Goal: Task Accomplishment & Management: Manage account settings

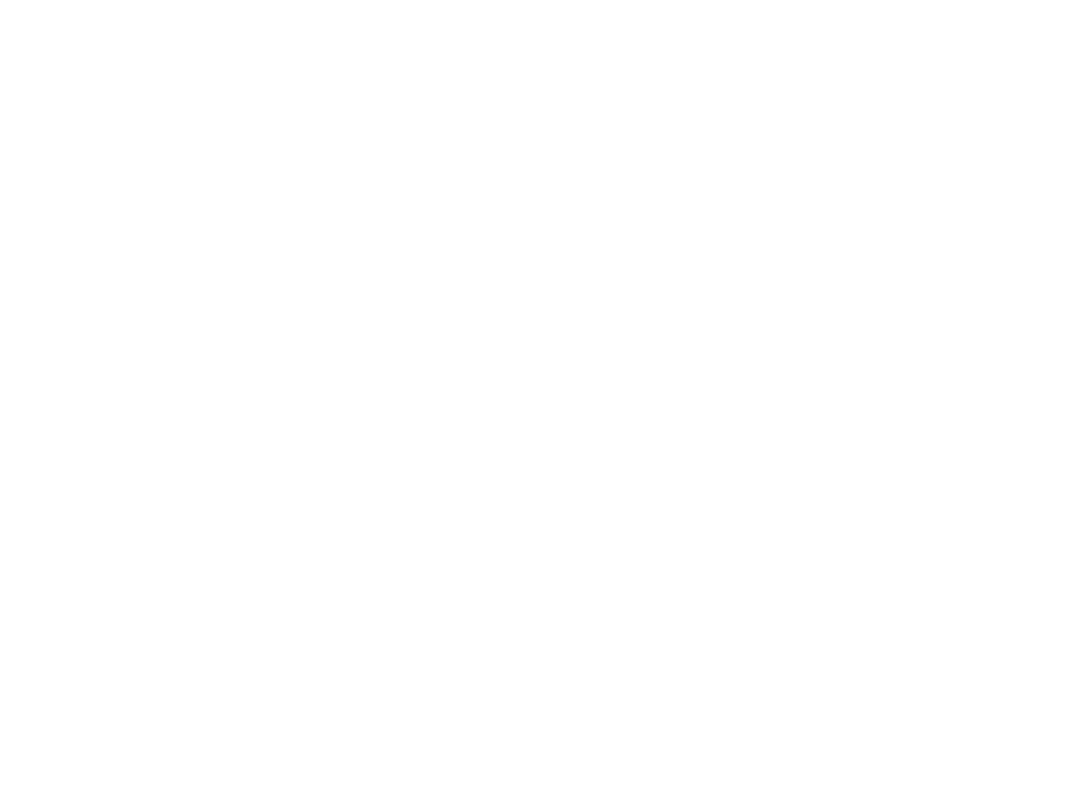
scroll to position [695, 0]
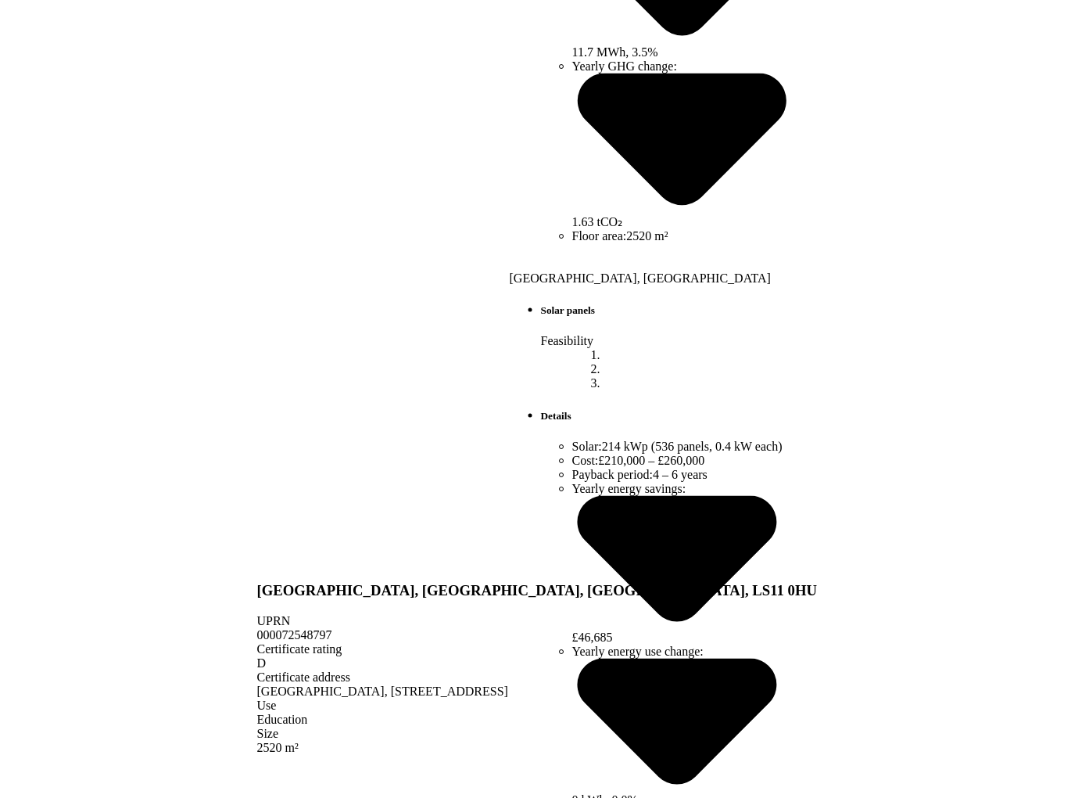
scroll to position [488, 0]
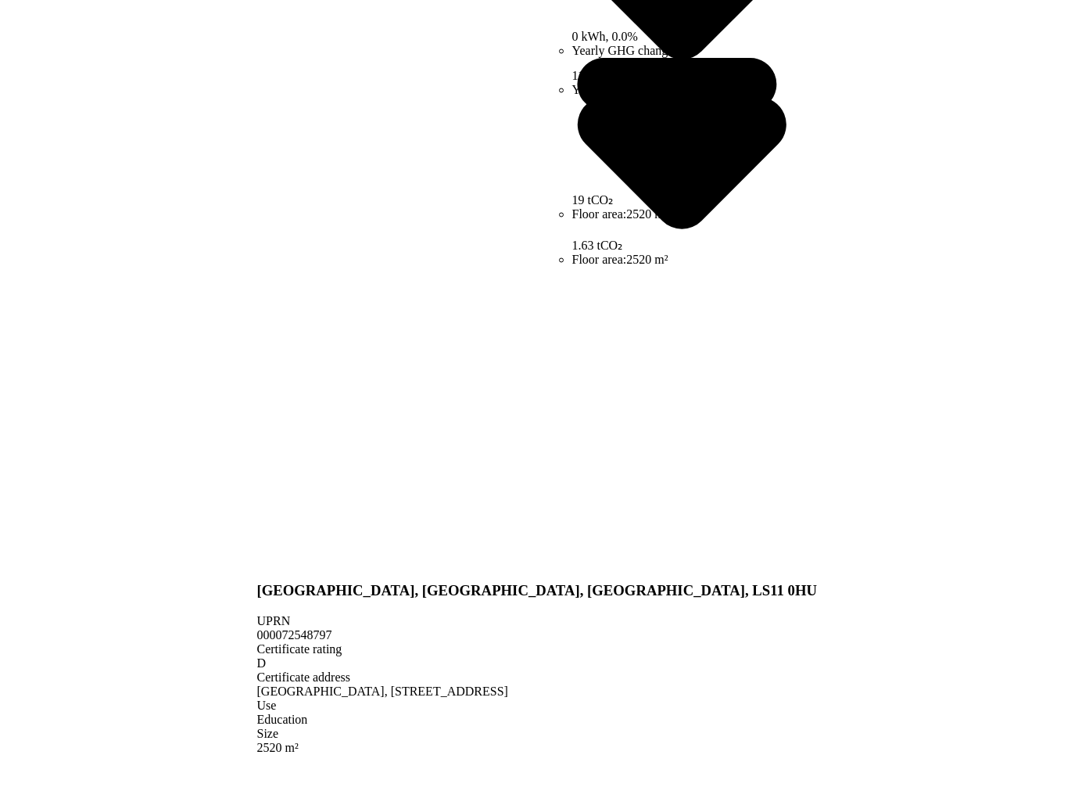
scroll to position [464, 0]
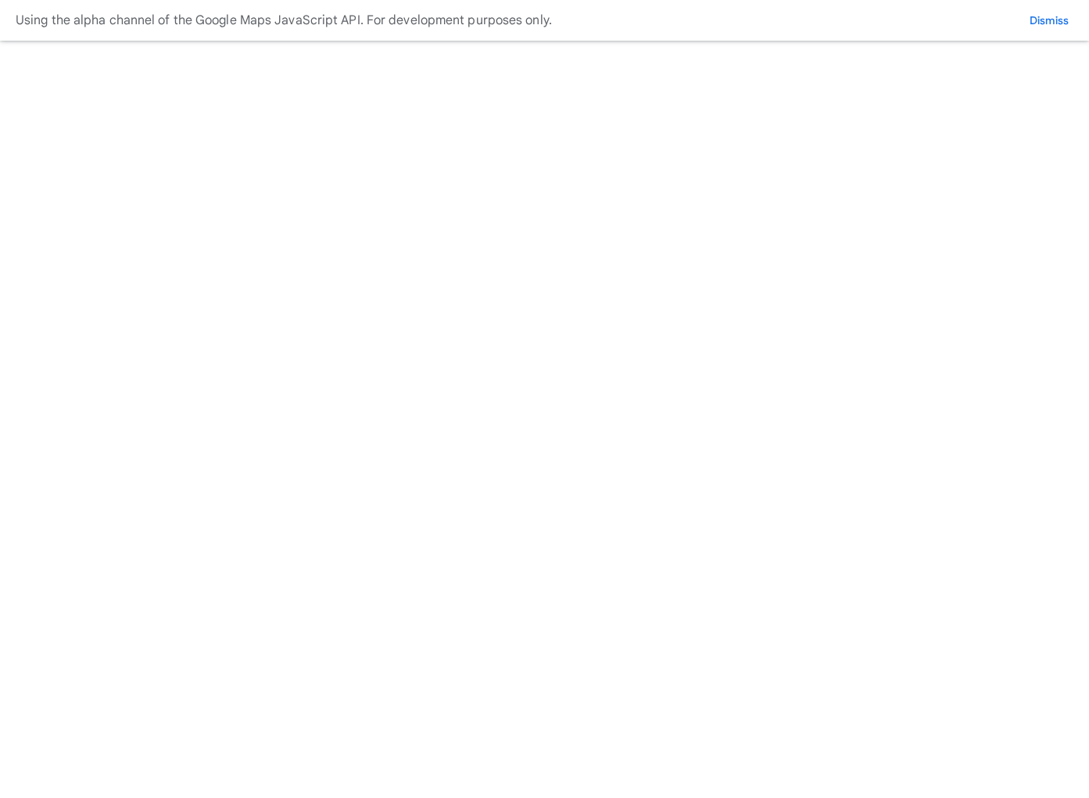
click at [0, 0] on button "WM demo sprint 18 test" at bounding box center [0, 0] width 0 height 0
click at [784, 30] on div "Admin Organizations Portfolios Unresolvable properties Unidentified properties …" at bounding box center [544, 561] width 1077 height 1110
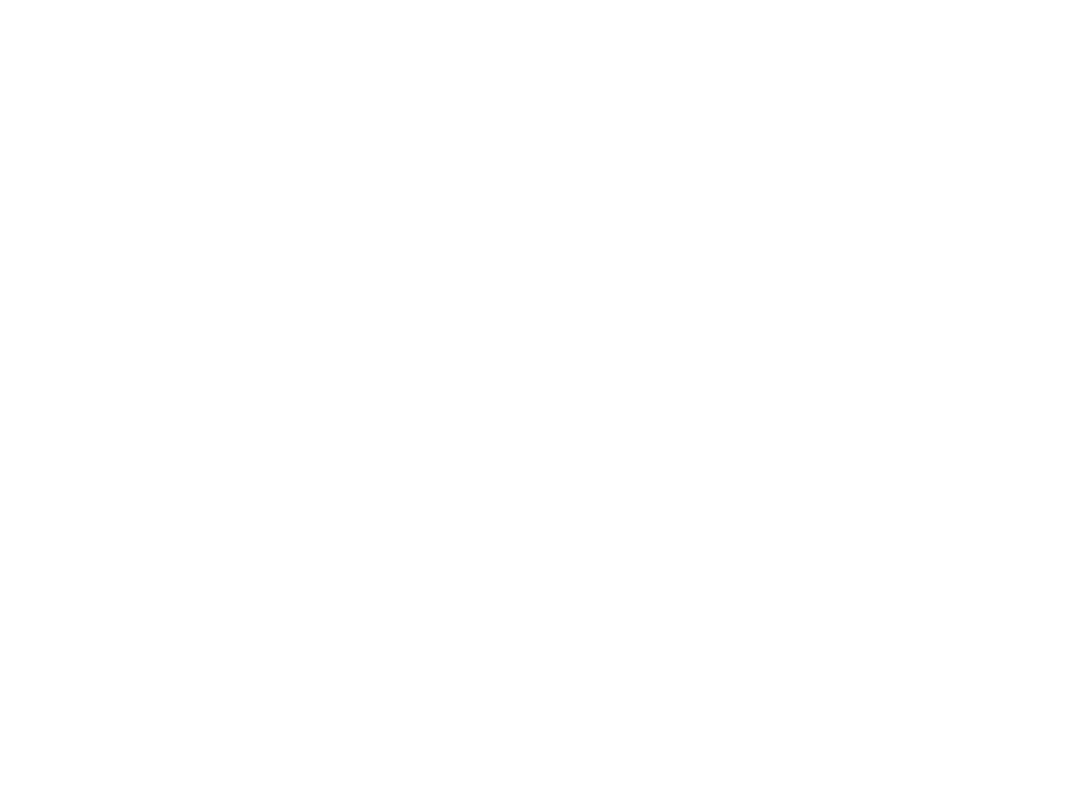
drag, startPoint x: 947, startPoint y: 146, endPoint x: 1035, endPoint y: 119, distance: 92.5
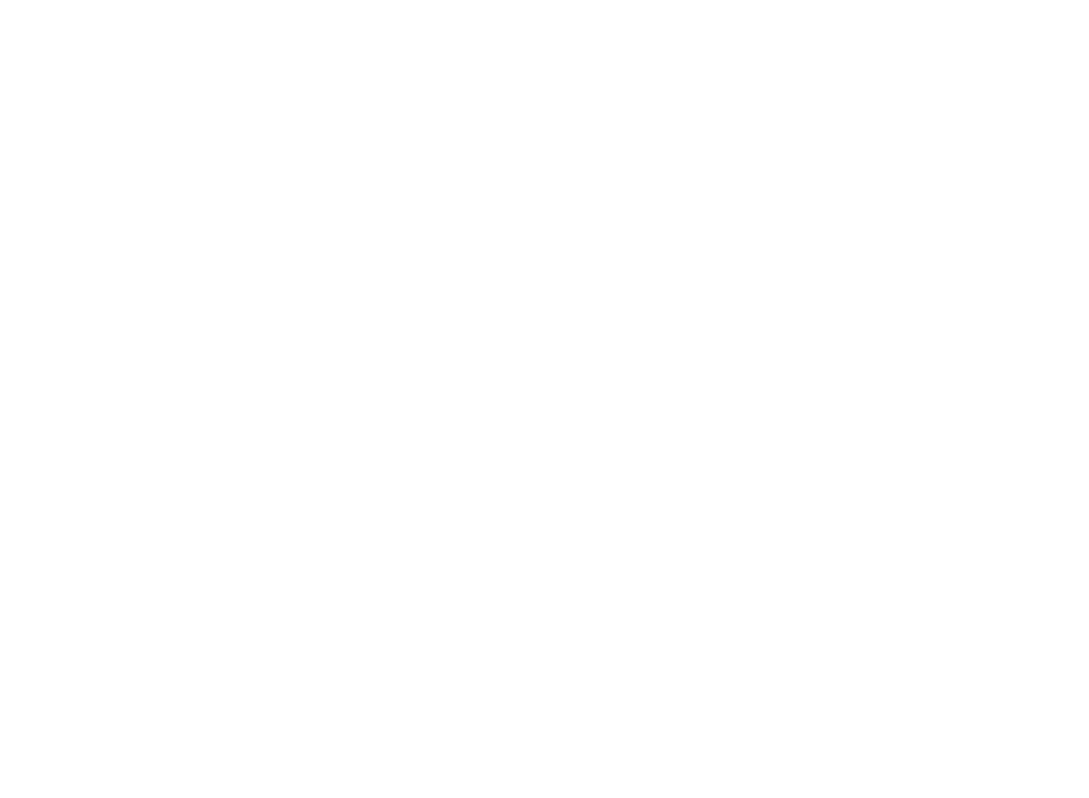
click at [0, 0] on button "WM Demo" at bounding box center [0, 0] width 0 height 0
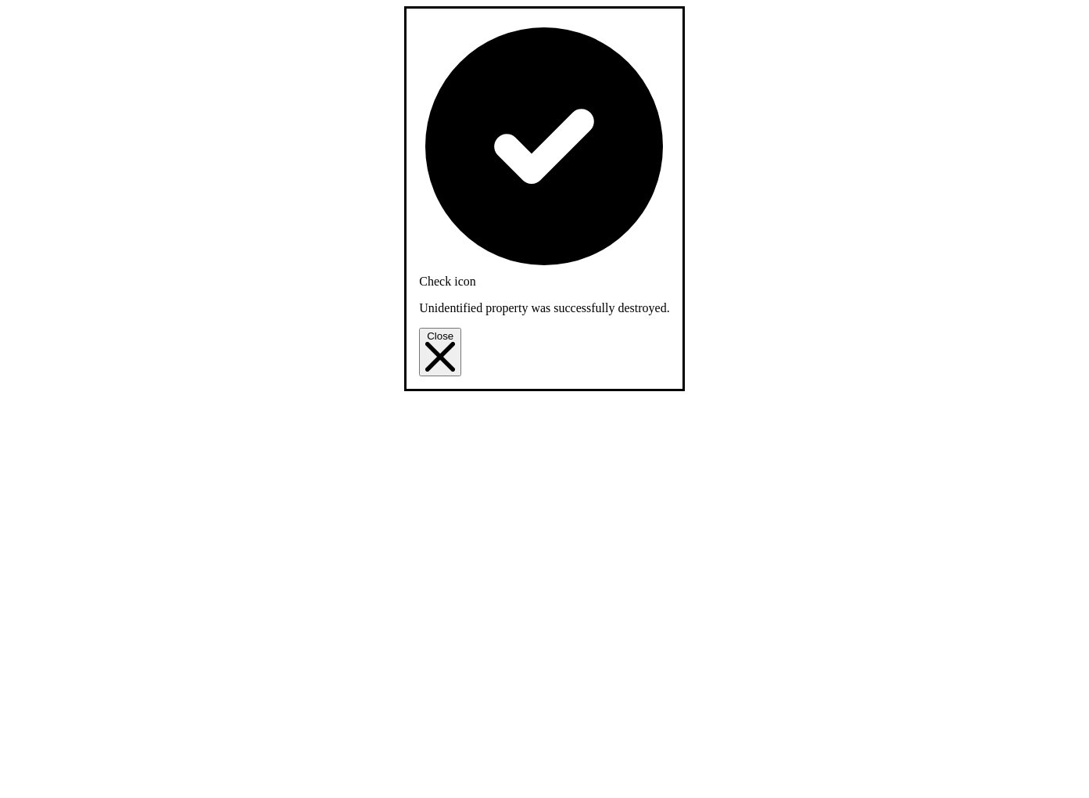
click at [461, 328] on button "Close" at bounding box center [440, 352] width 42 height 48
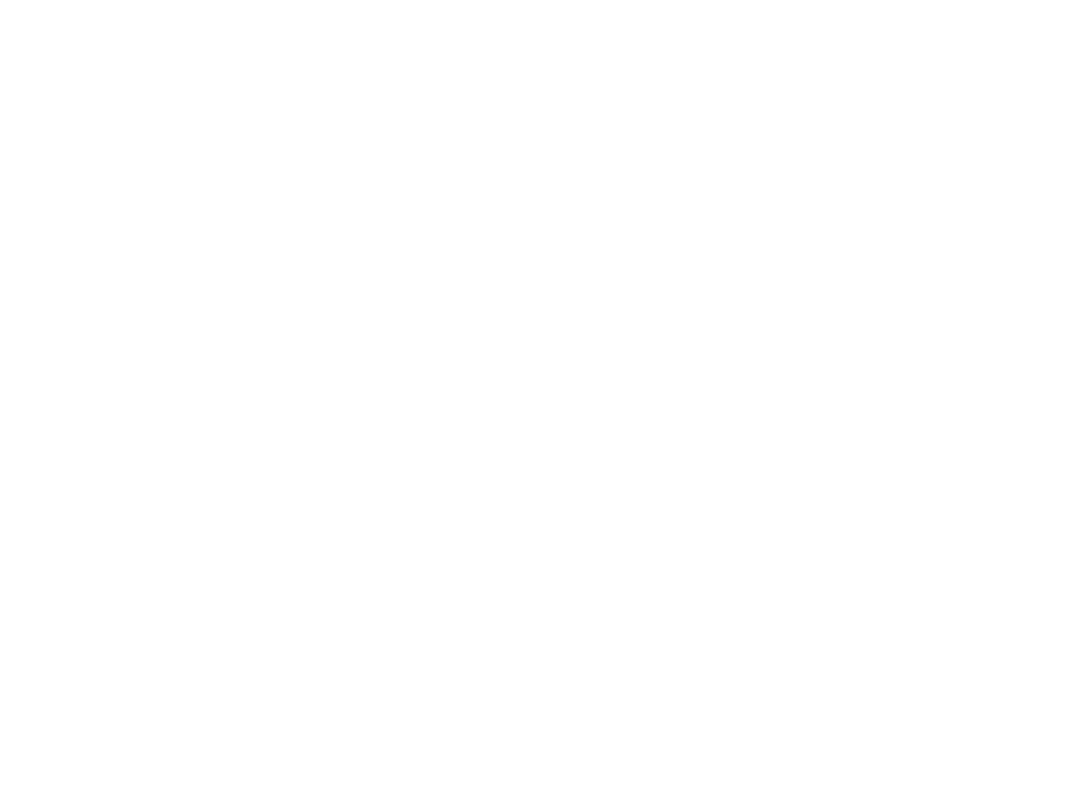
click at [0, 0] on button "WM demo sprint 18 test" at bounding box center [0, 0] width 0 height 0
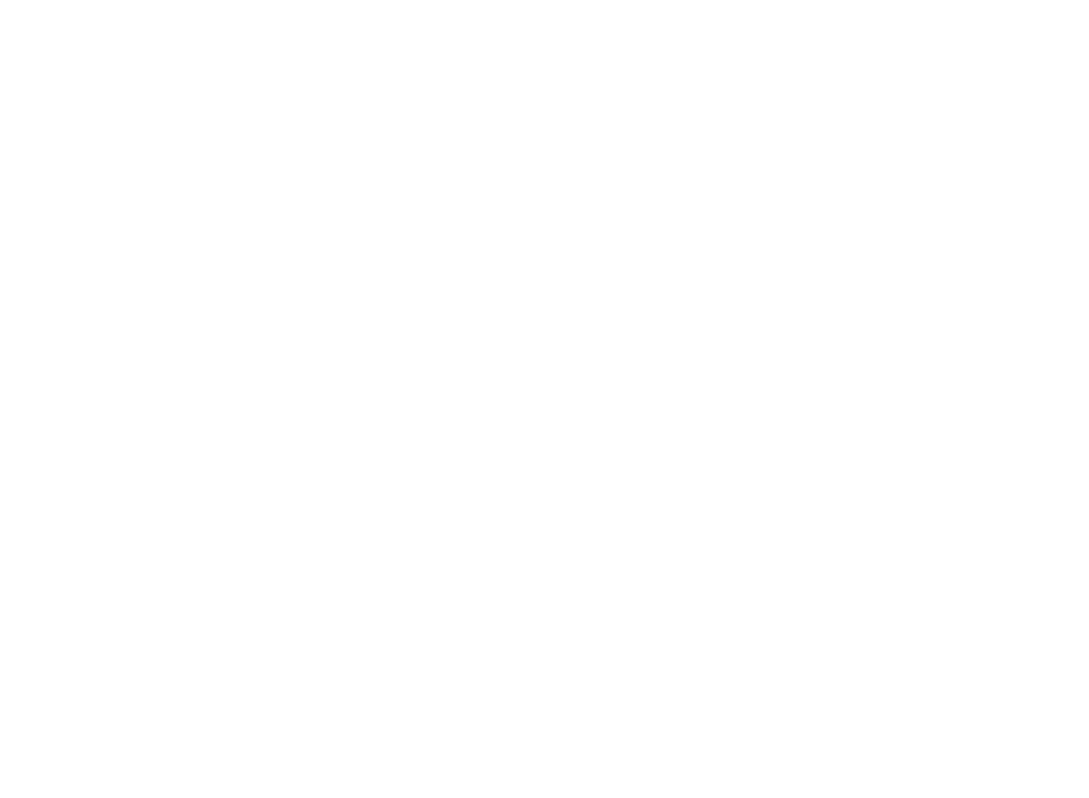
click at [0, 0] on button "WM Demo" at bounding box center [0, 0] width 0 height 0
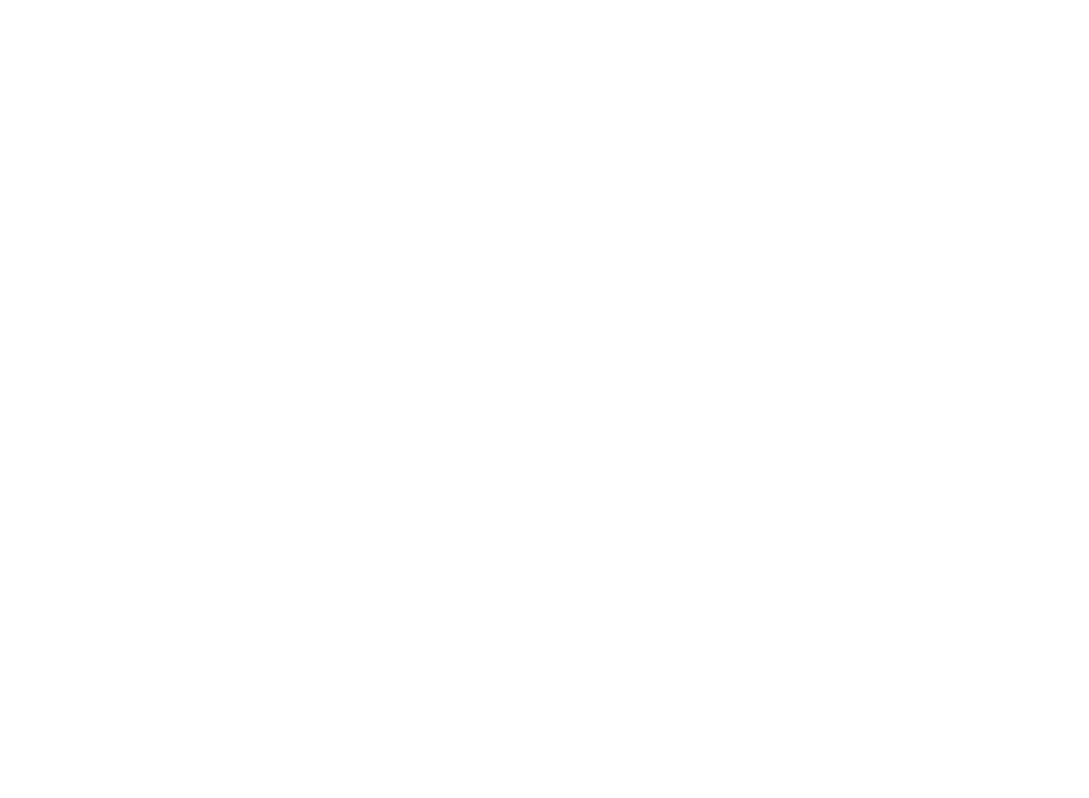
scroll to position [147, 0]
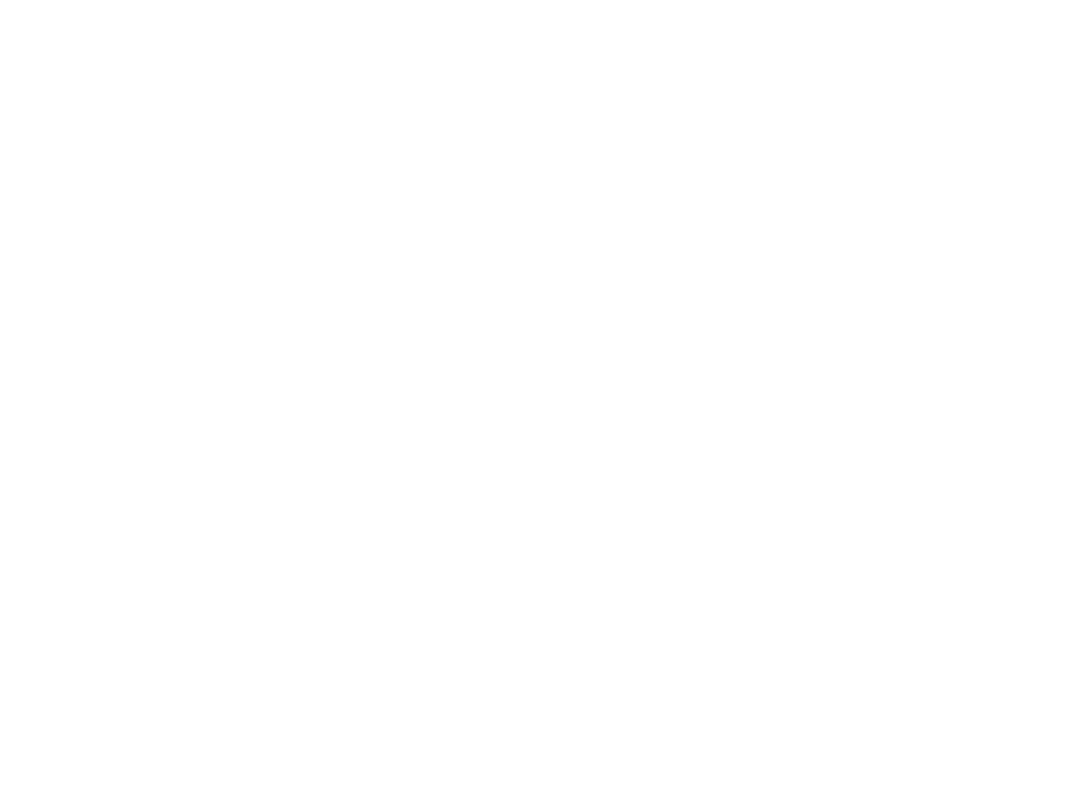
click at [0, 0] on button "WM demo sprint 18 test" at bounding box center [0, 0] width 0 height 0
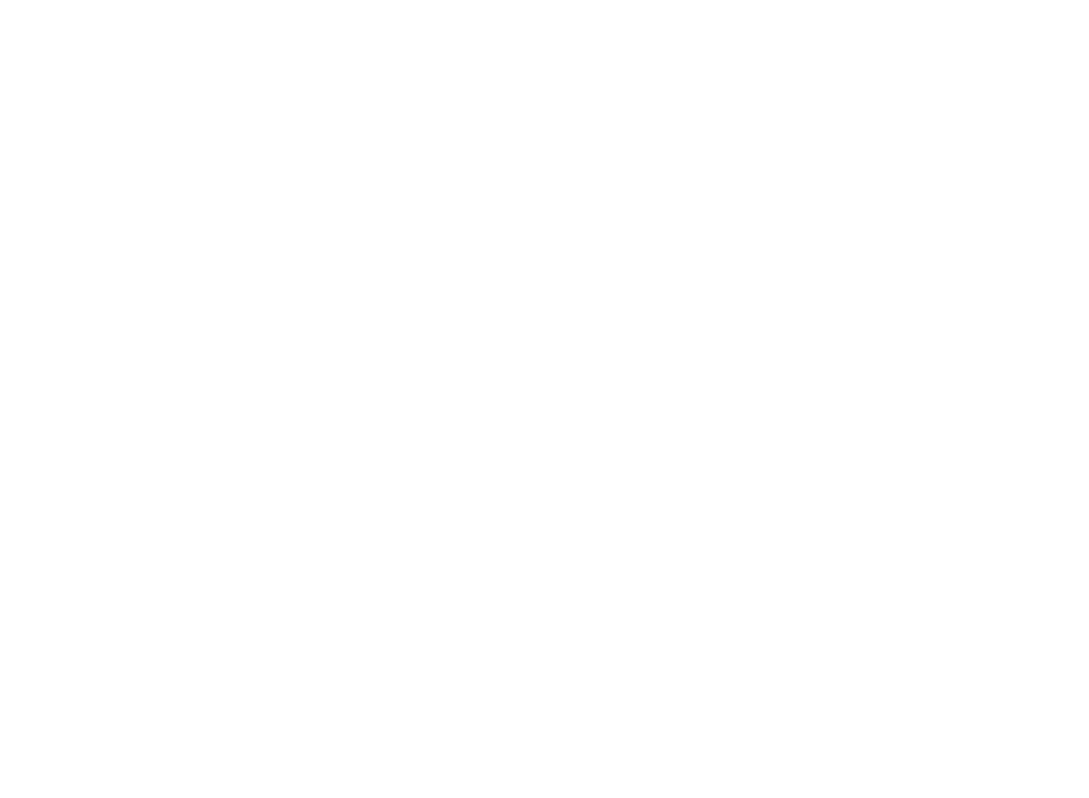
scroll to position [296, 0]
drag, startPoint x: 204, startPoint y: 461, endPoint x: 195, endPoint y: 456, distance: 9.8
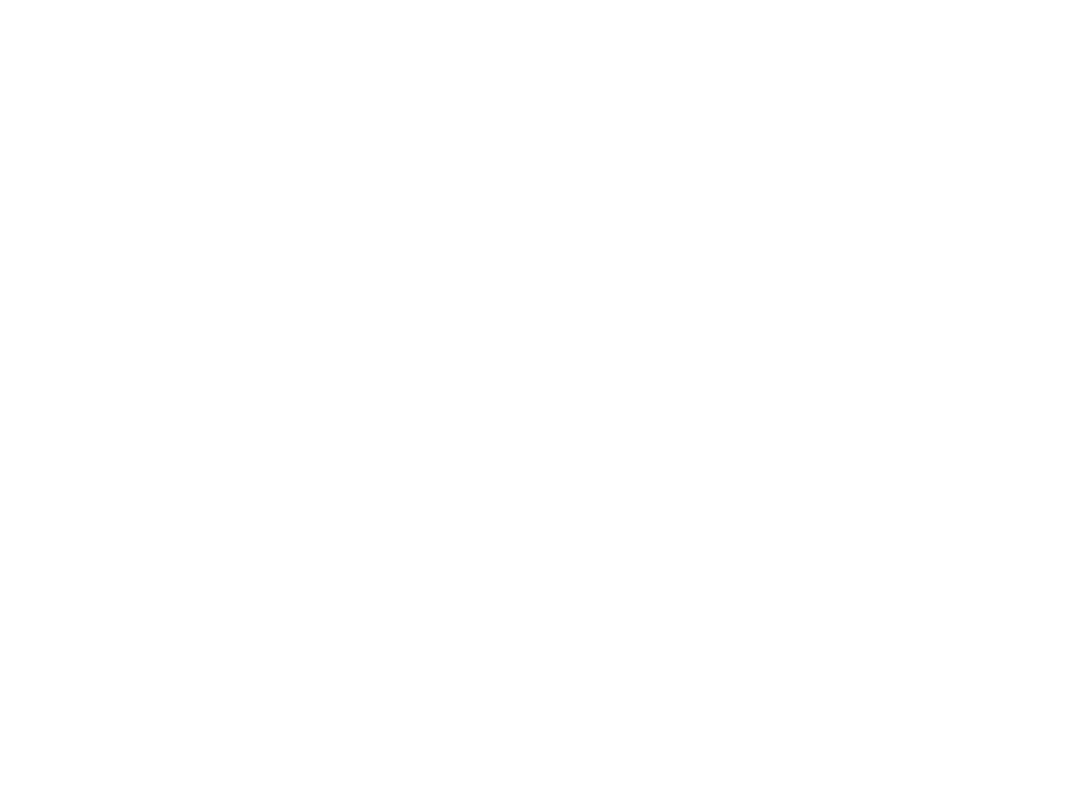
copy div "278-280, HARROW ROAD LONDON W2 5ES"
click at [0, 0] on button "[PERSON_NAME]'s playground" at bounding box center [0, 0] width 0 height 0
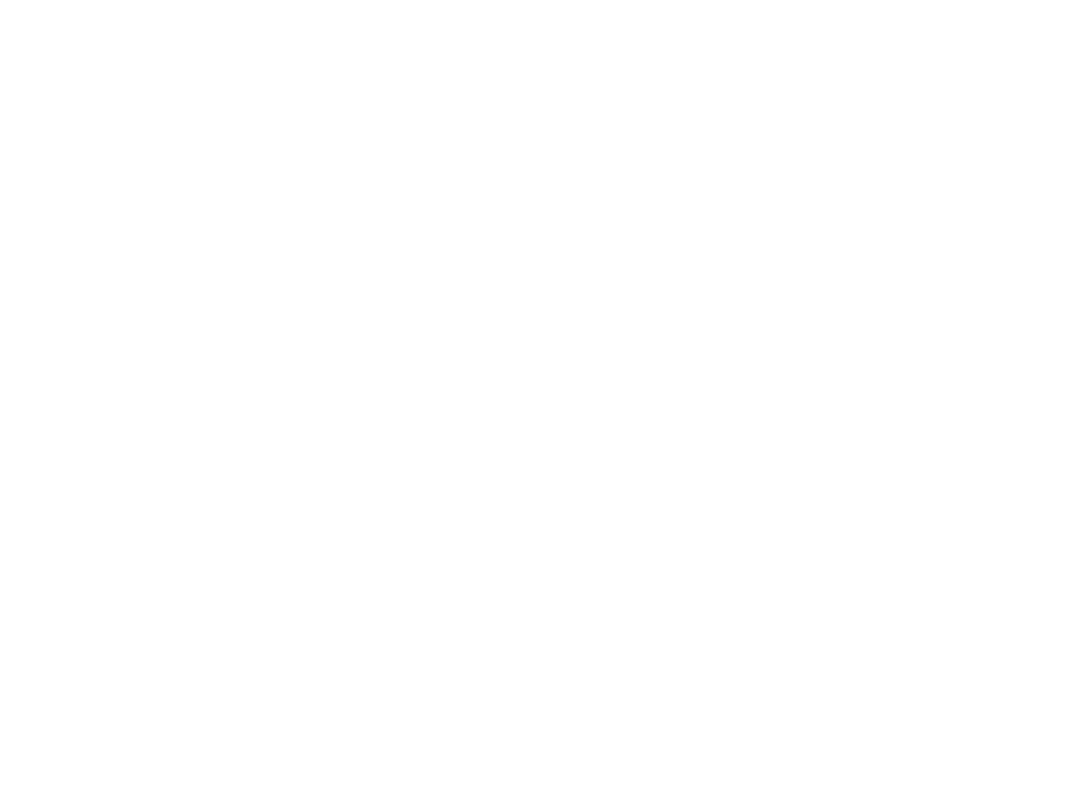
paste input "**********"
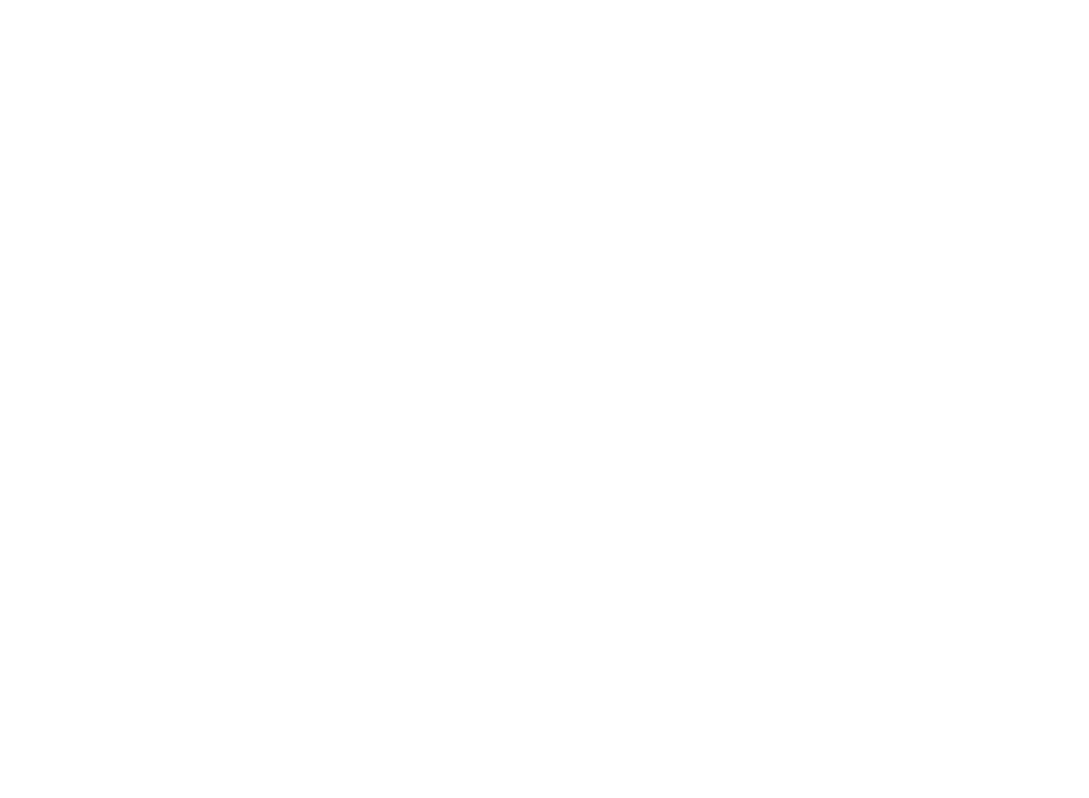
drag, startPoint x: 651, startPoint y: 215, endPoint x: 722, endPoint y: 213, distance: 71.2
type input "**********"
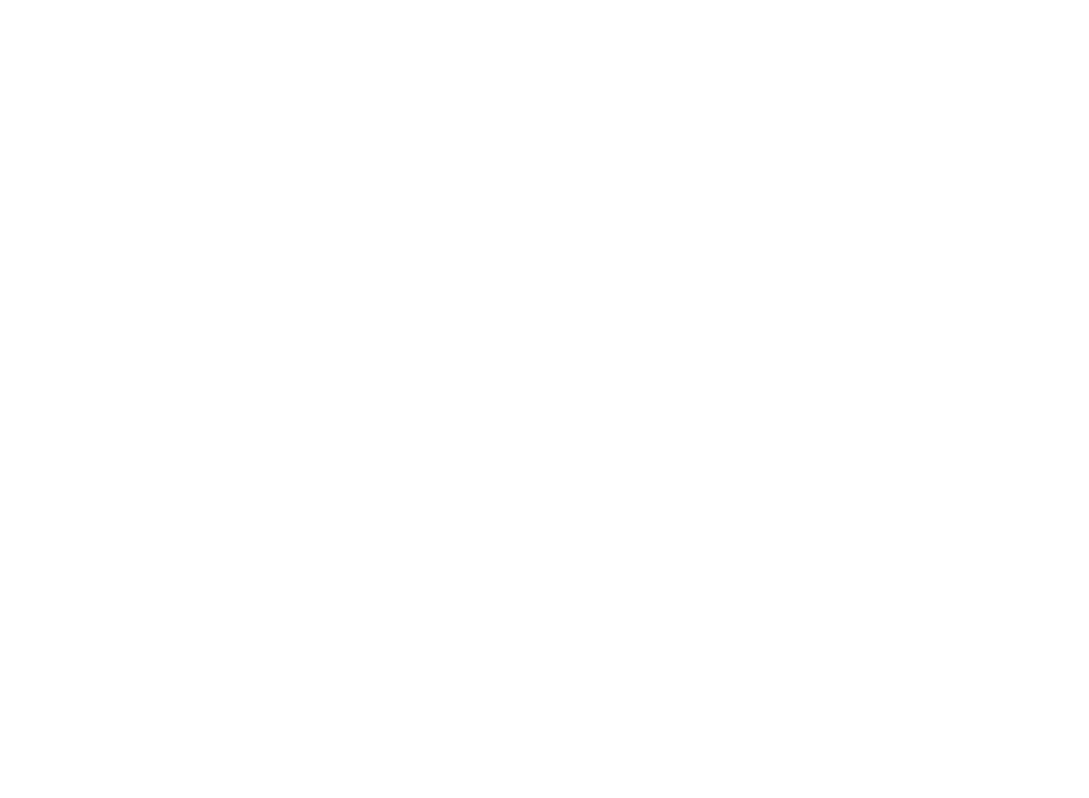
paste input "******"
type input "******"
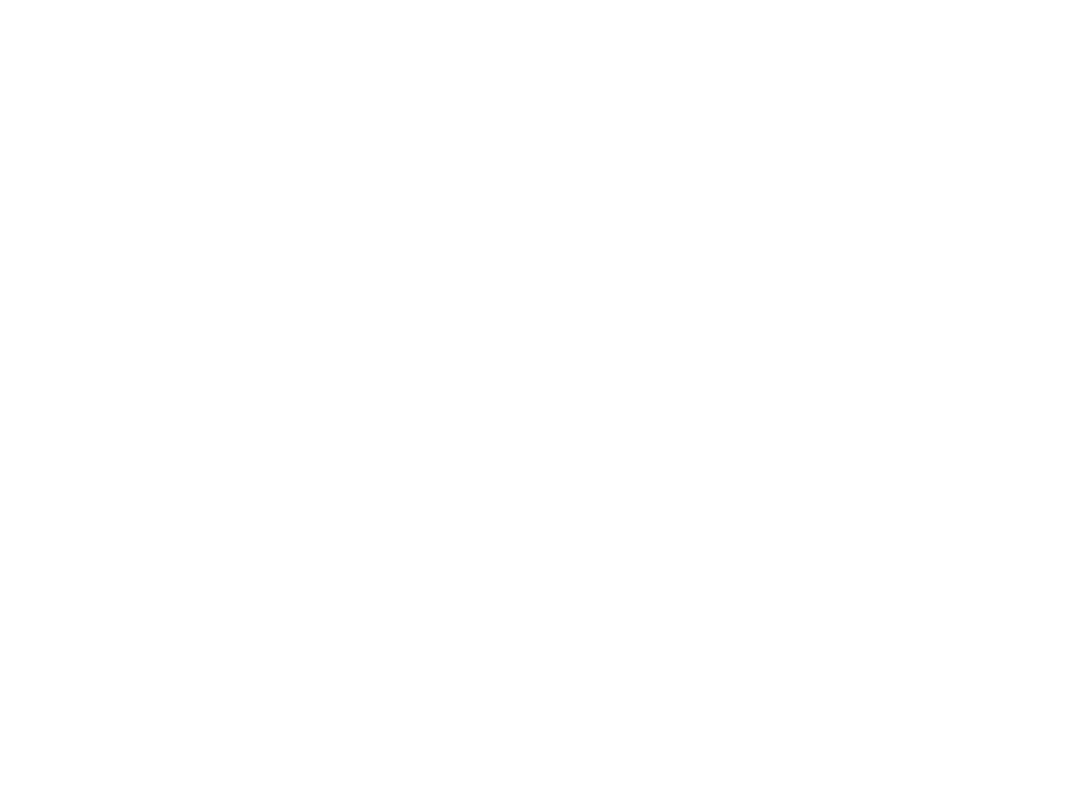
type input "**********"
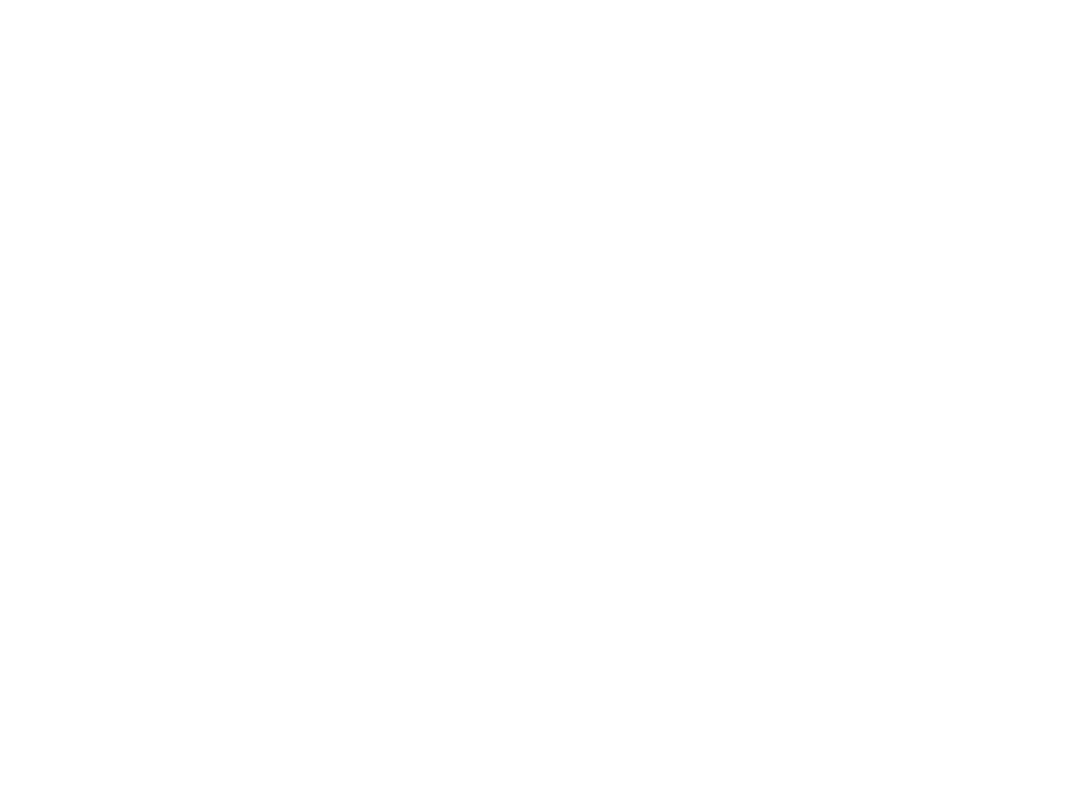
click at [0, 0] on button "WM Demo" at bounding box center [0, 0] width 0 height 0
type input "***"
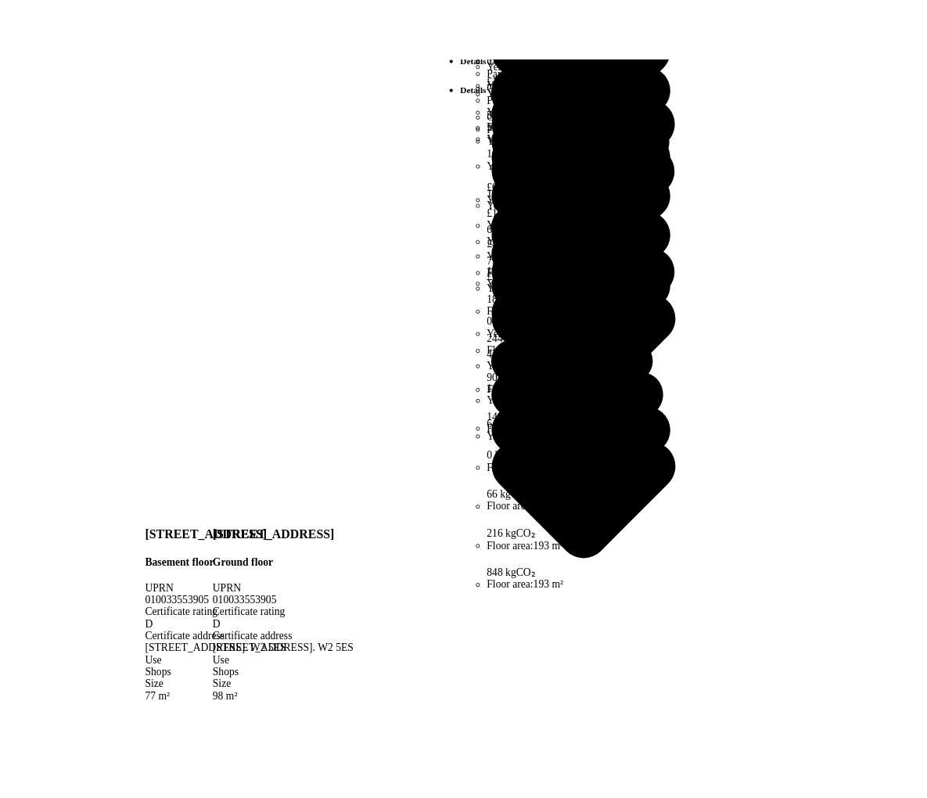
scroll to position [1063, 0]
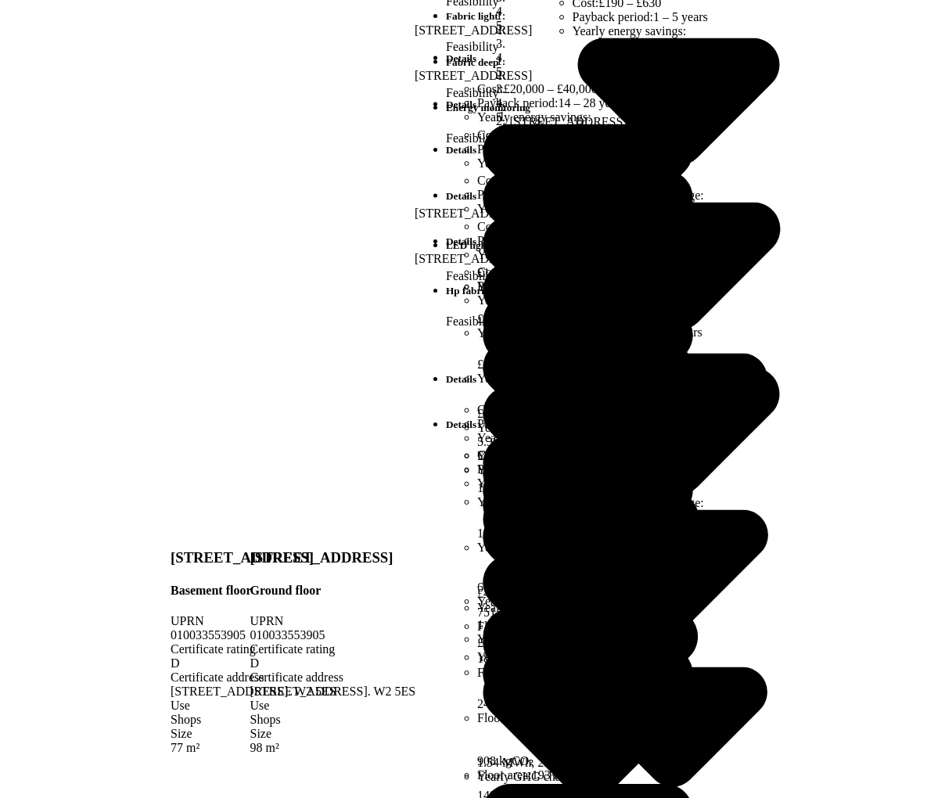
click at [0, 0] on button "WM Demo" at bounding box center [0, 0] width 0 height 0
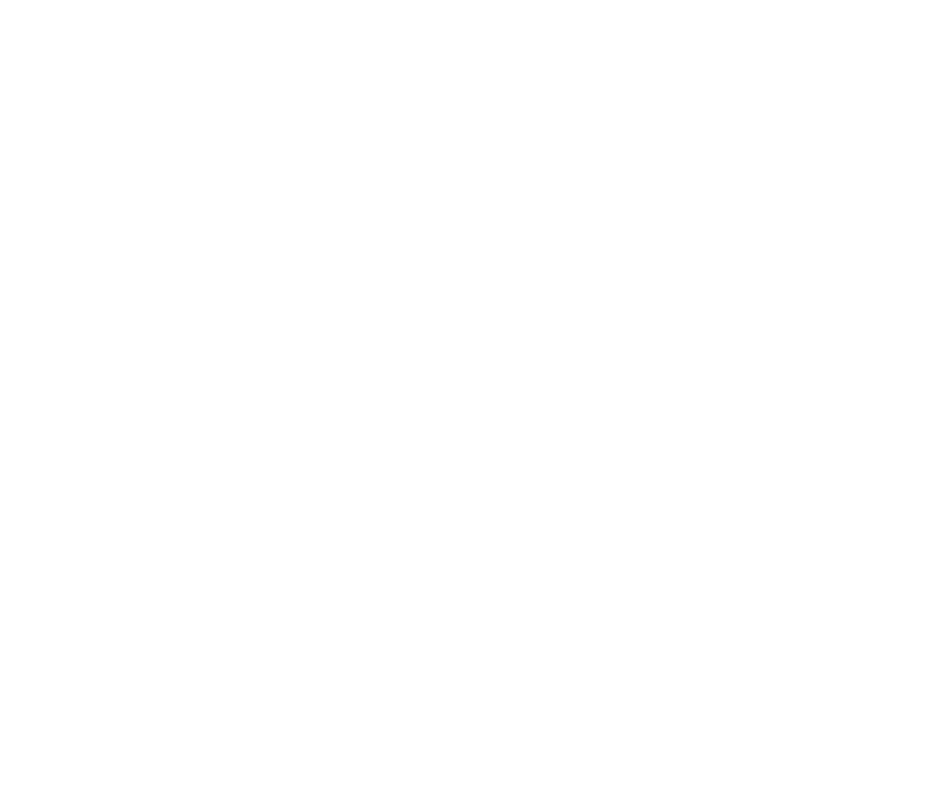
click at [0, 0] on button "WM demo sprint 18 test" at bounding box center [0, 0] width 0 height 0
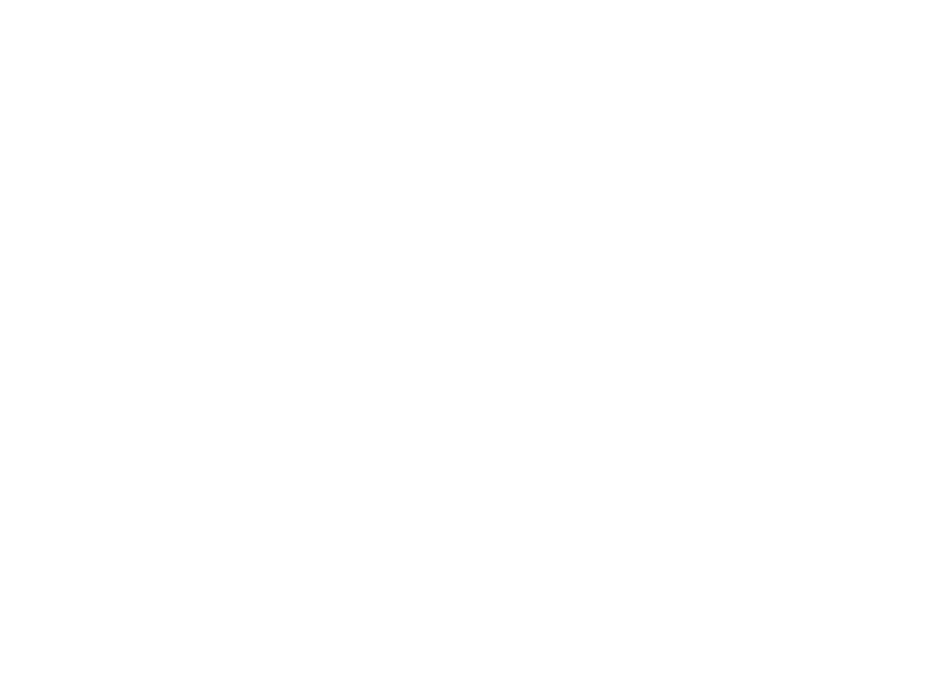
scroll to position [417, 0]
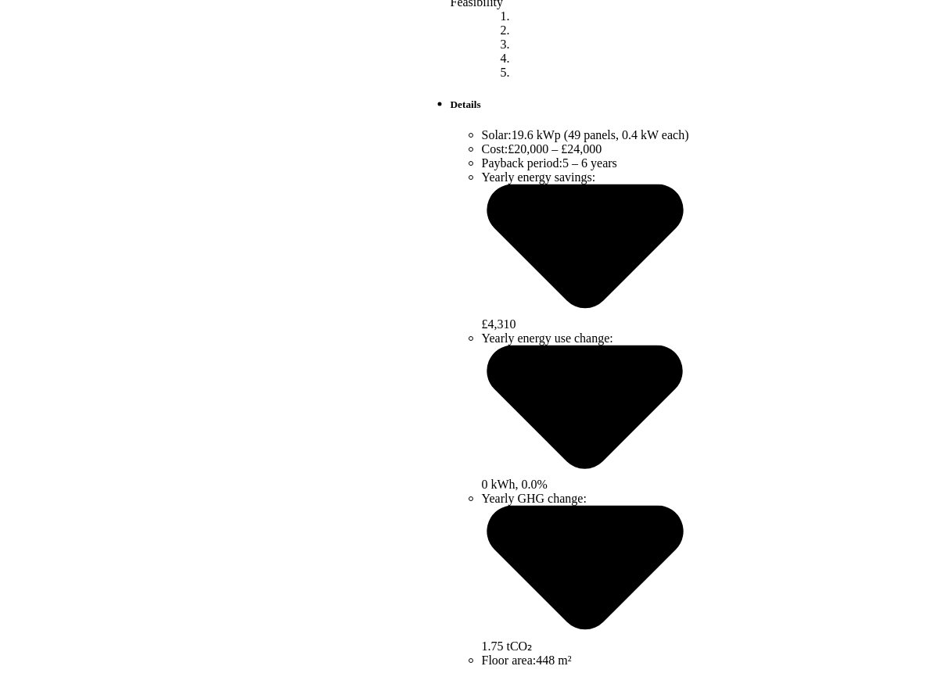
scroll to position [21, 0]
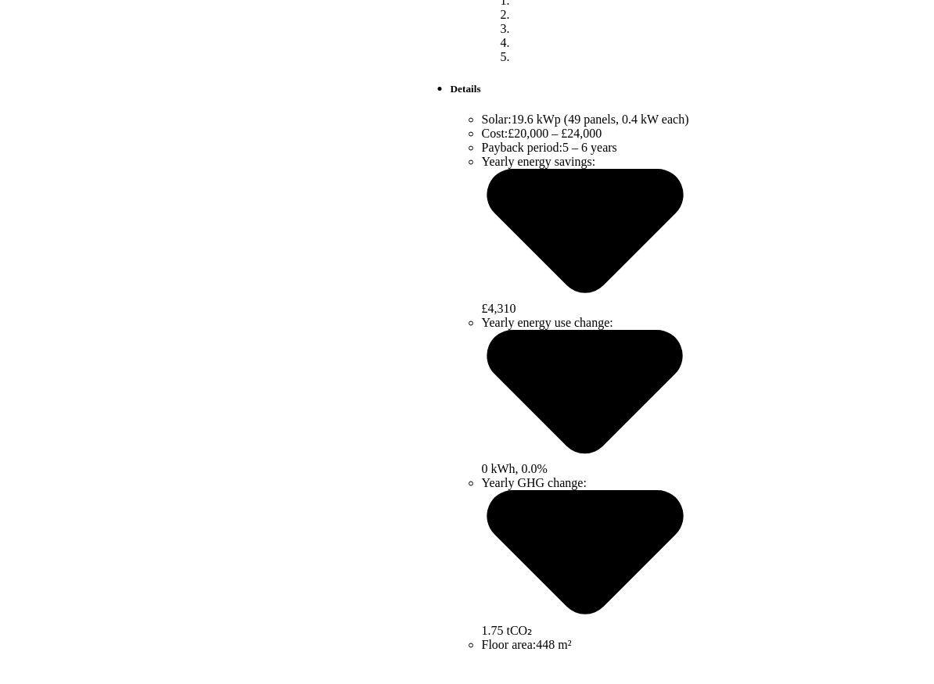
click at [0, 0] on button "WM demo sprint 18 test" at bounding box center [0, 0] width 0 height 0
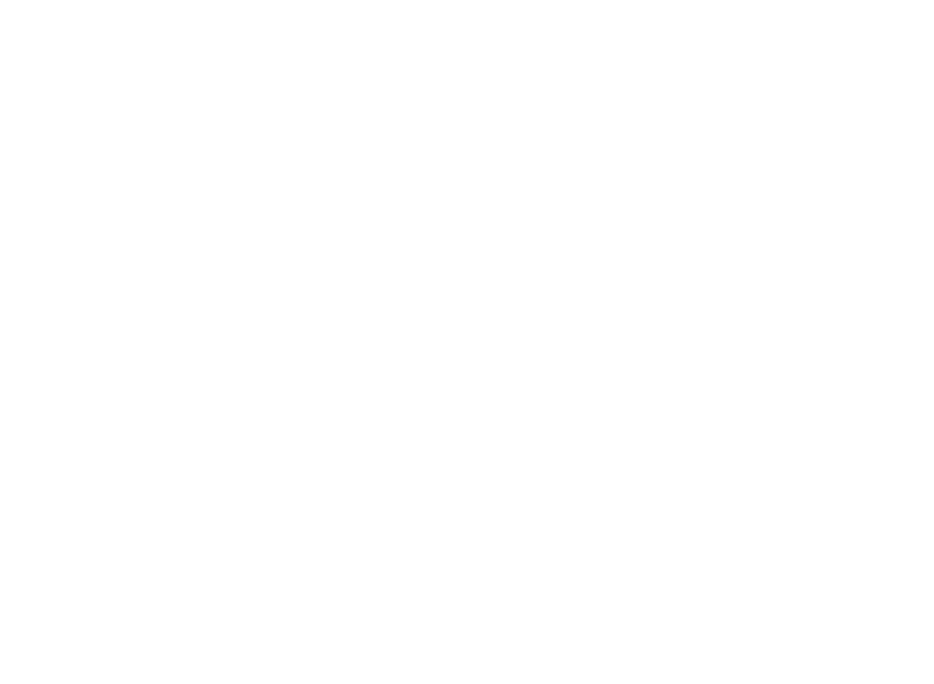
scroll to position [885, 0]
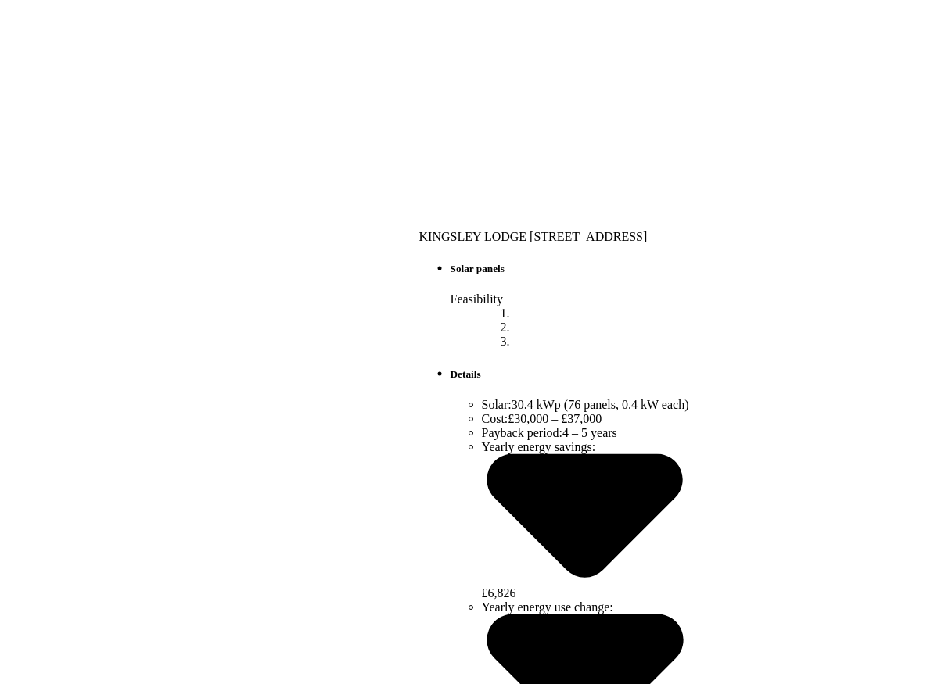
scroll to position [474, 0]
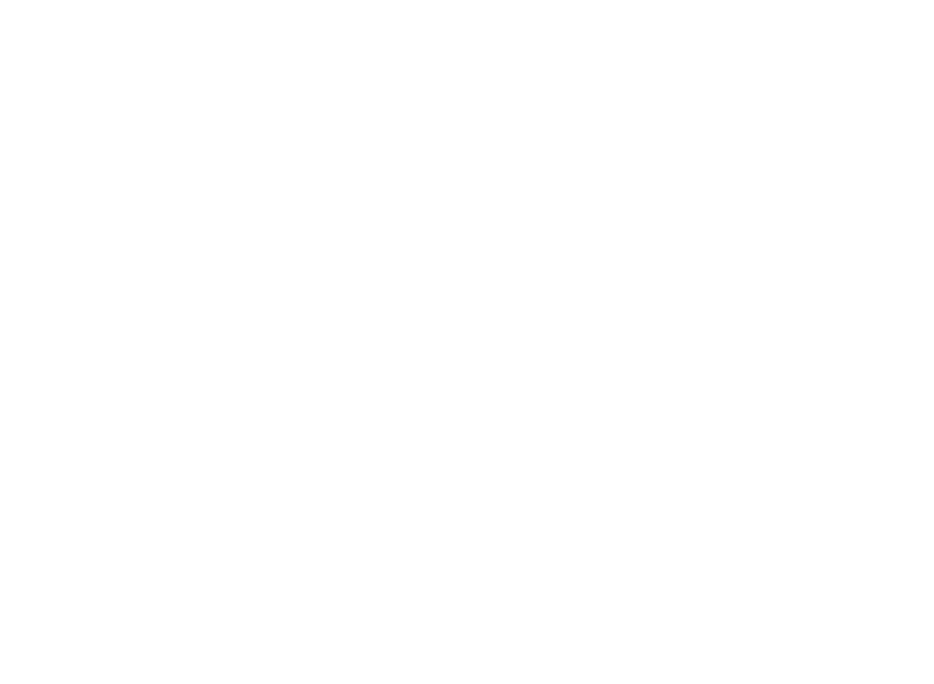
scroll to position [613, 0]
